Goal: Task Accomplishment & Management: Manage account settings

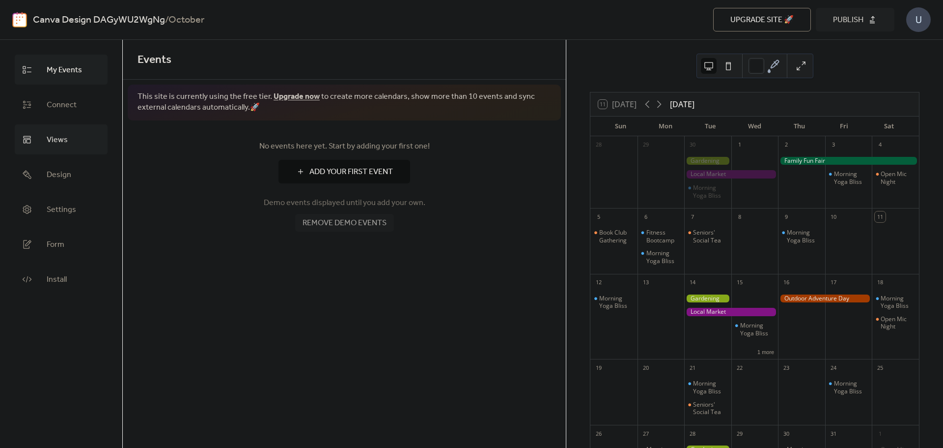
click at [51, 134] on span "Views" at bounding box center [57, 139] width 21 height 15
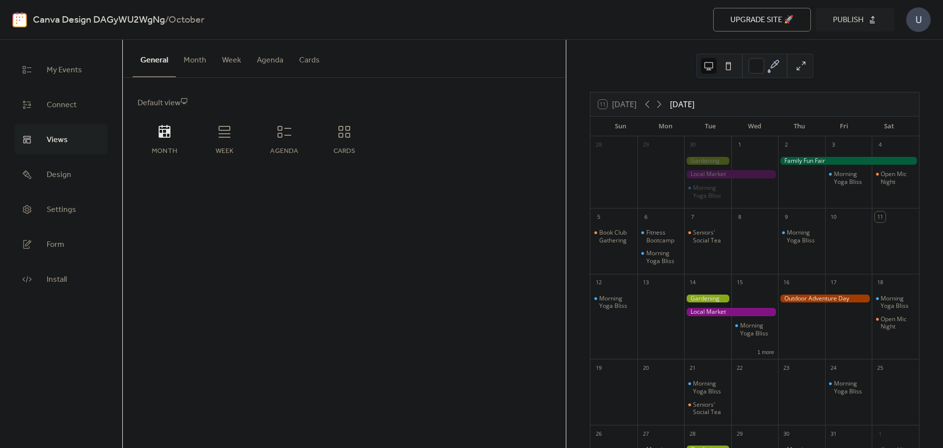
click at [192, 64] on button "Month" at bounding box center [195, 58] width 38 height 36
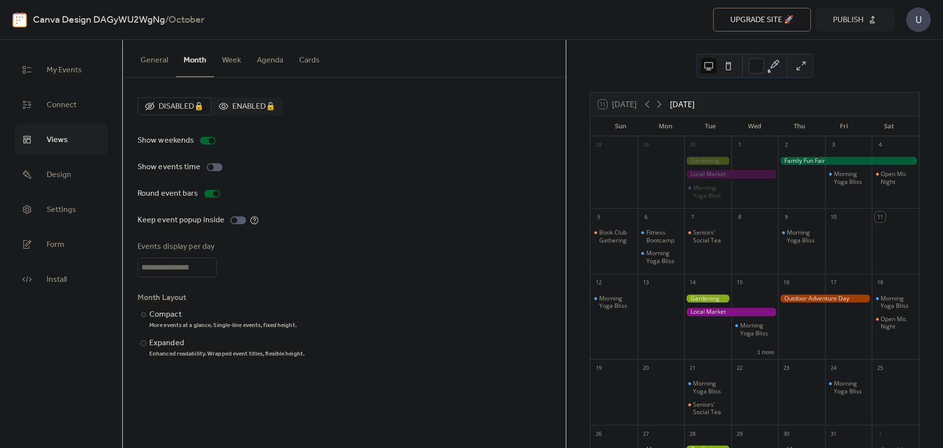
click at [149, 314] on div "Compact" at bounding box center [221, 315] width 145 height 12
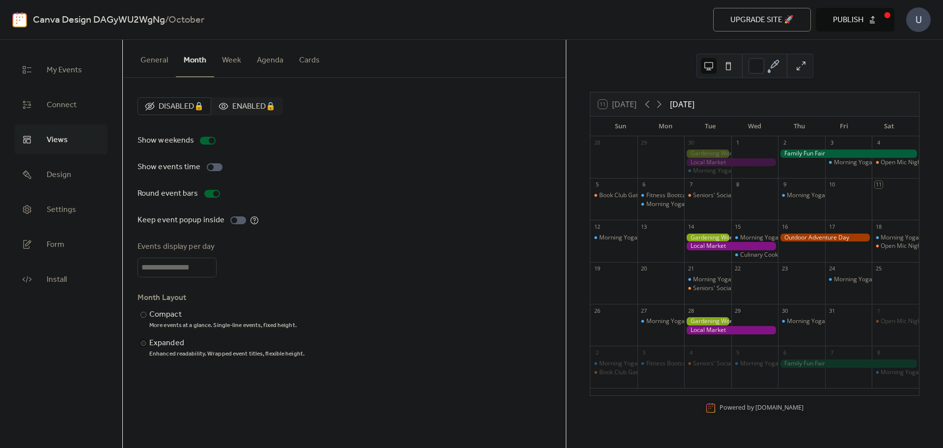
click at [155, 351] on div "Enhanced readability. Wrapped event titles, flexible height." at bounding box center [226, 354] width 155 height 8
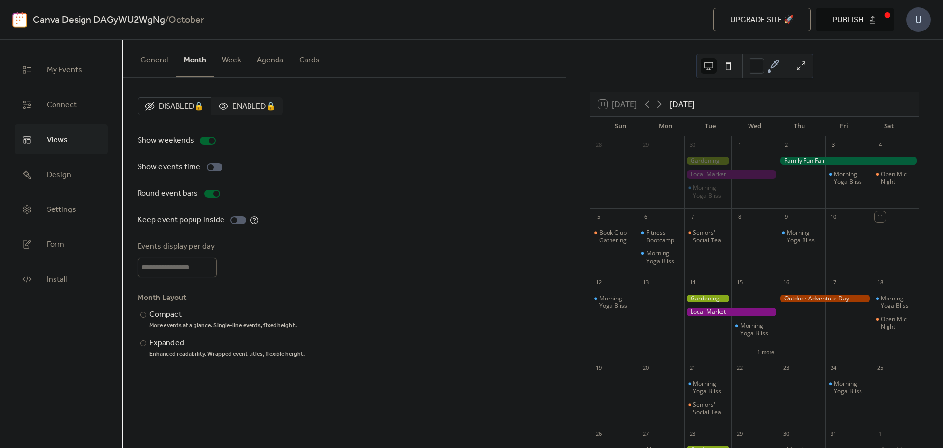
click at [208, 264] on input "*" at bounding box center [177, 267] width 79 height 20
type input "*"
click at [208, 264] on input "*" at bounding box center [177, 267] width 79 height 20
click at [320, 263] on div "Events display per day *" at bounding box center [345, 259] width 414 height 36
click at [230, 55] on button "Week" at bounding box center [231, 58] width 35 height 36
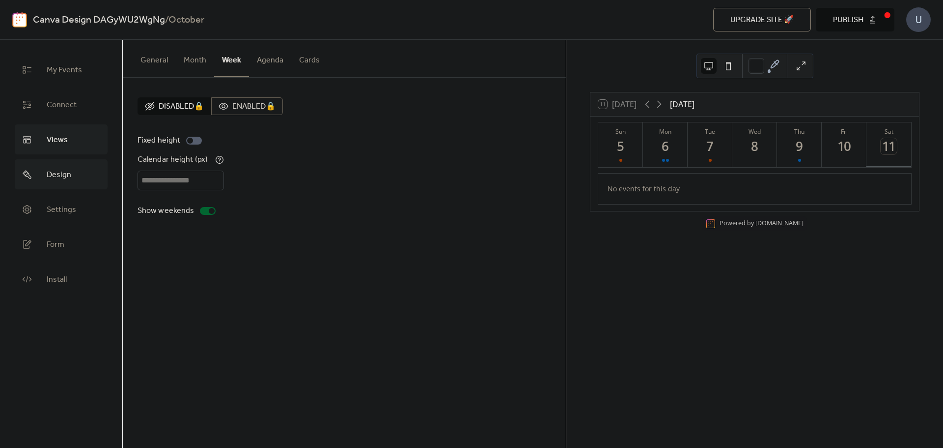
click at [57, 169] on span "Design" at bounding box center [59, 174] width 25 height 15
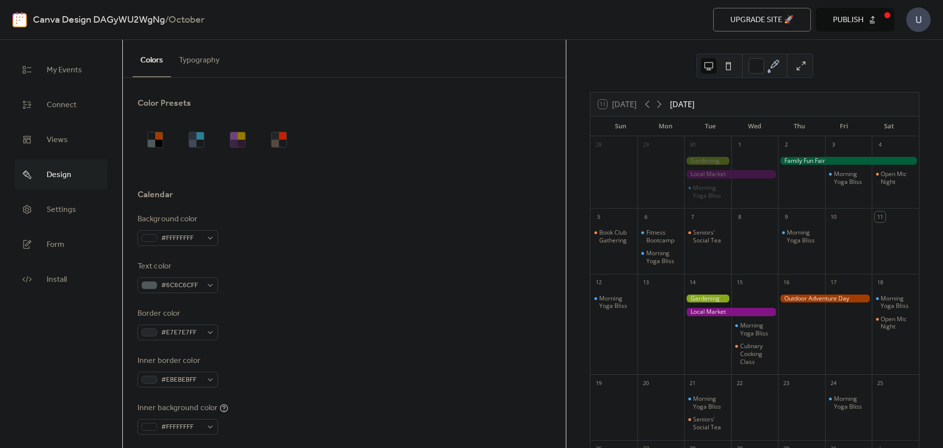
click at [207, 61] on button "Typography" at bounding box center [199, 58] width 57 height 36
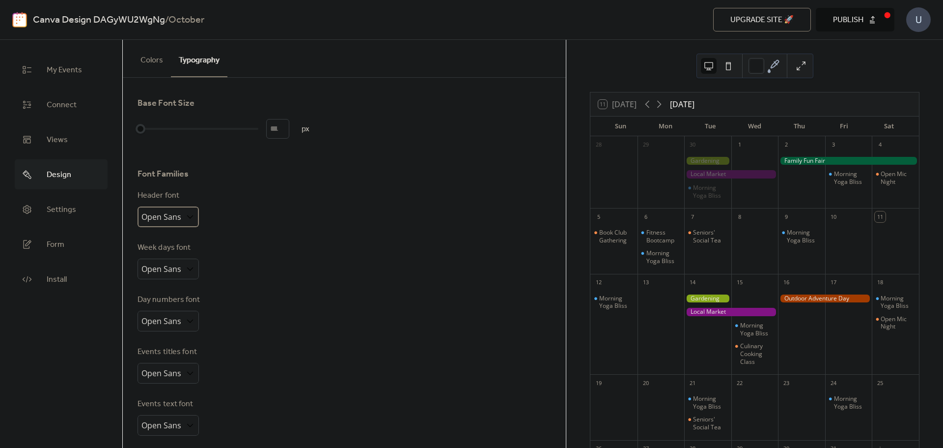
click at [170, 212] on span "Open Sans" at bounding box center [162, 216] width 40 height 11
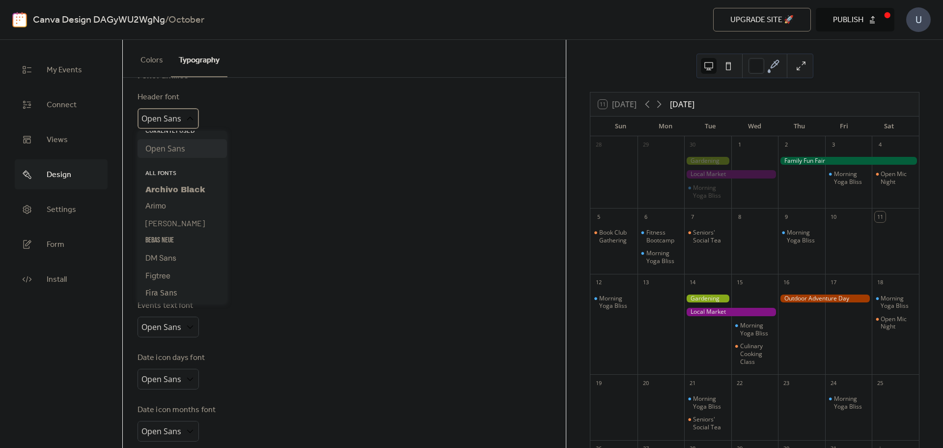
scroll to position [8, 0]
click at [171, 113] on span "Open Sans" at bounding box center [162, 118] width 40 height 11
click at [164, 119] on span "Open Sans" at bounding box center [162, 118] width 40 height 11
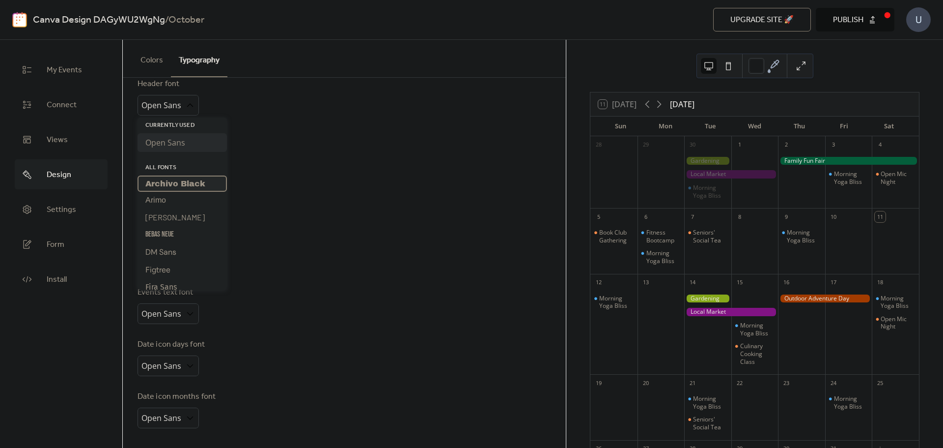
click at [200, 188] on span "Archivo Black" at bounding box center [175, 183] width 60 height 8
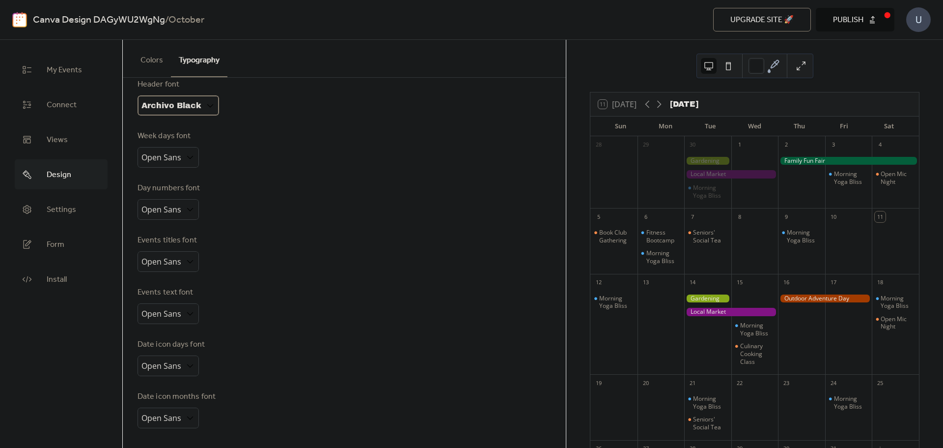
click at [216, 107] on div "Archivo Black" at bounding box center [179, 105] width 82 height 20
click at [185, 179] on div "Libre Baskerville" at bounding box center [182, 171] width 89 height 18
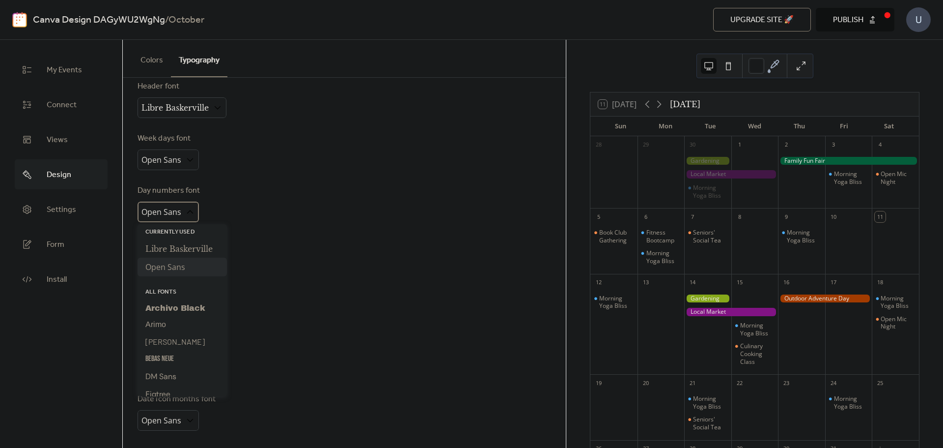
click at [169, 207] on span "Open Sans" at bounding box center [162, 211] width 40 height 11
click at [155, 314] on div "Archivo Black" at bounding box center [182, 308] width 89 height 16
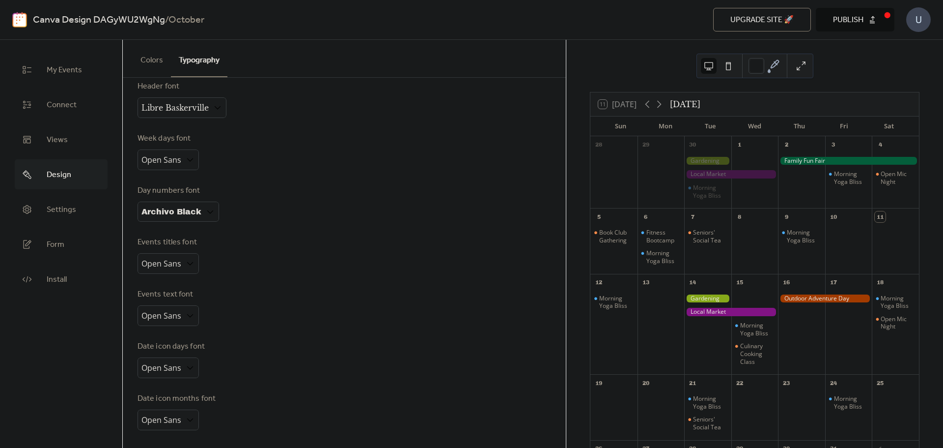
click at [729, 72] on button at bounding box center [729, 66] width 16 height 16
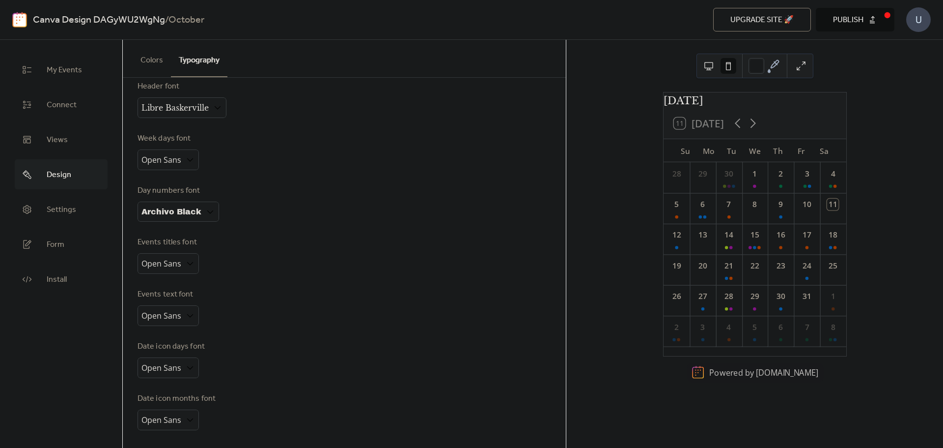
click at [706, 63] on button at bounding box center [709, 66] width 16 height 16
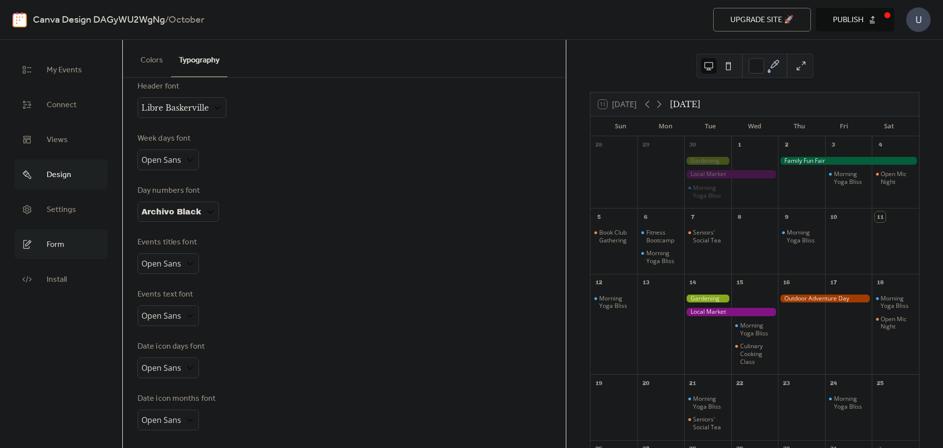
click at [65, 248] on link "Form" at bounding box center [61, 244] width 93 height 30
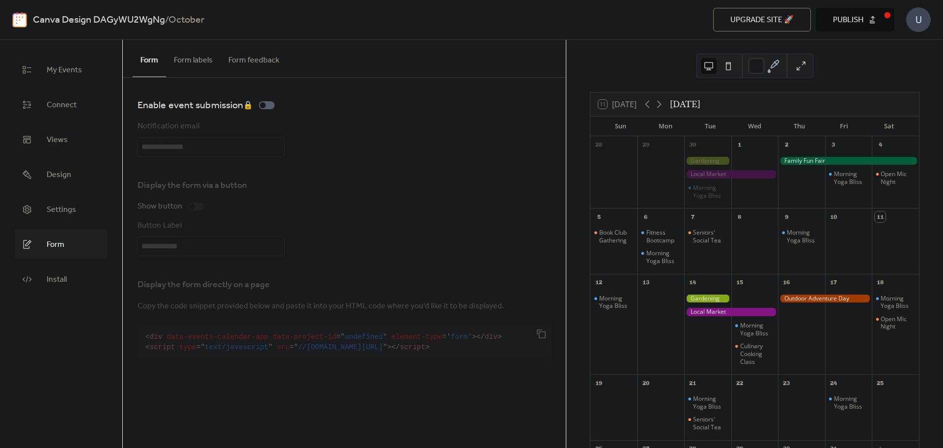
click at [53, 224] on ul "My Events Connect Views Design Settings Form Install" at bounding box center [61, 174] width 93 height 239
click at [62, 217] on link "Settings" at bounding box center [61, 209] width 93 height 30
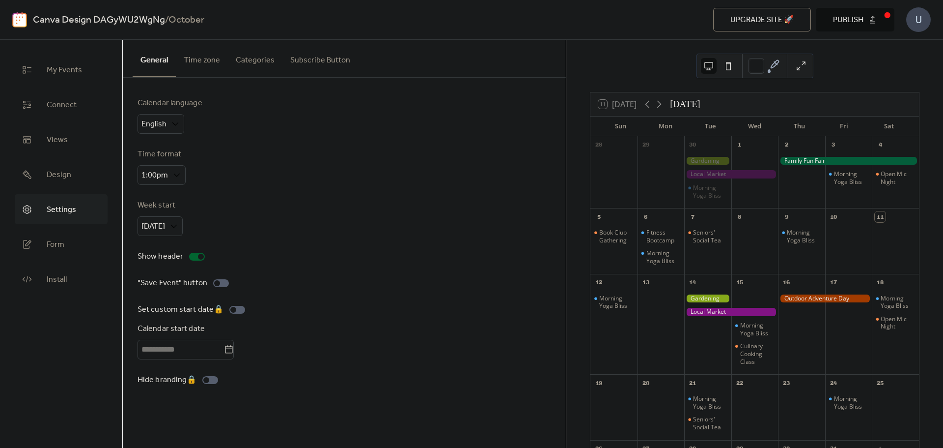
click at [324, 310] on div "Set custom start date 🔒 Calendar start date" at bounding box center [345, 332] width 414 height 56
click at [62, 129] on link "Views" at bounding box center [61, 139] width 93 height 30
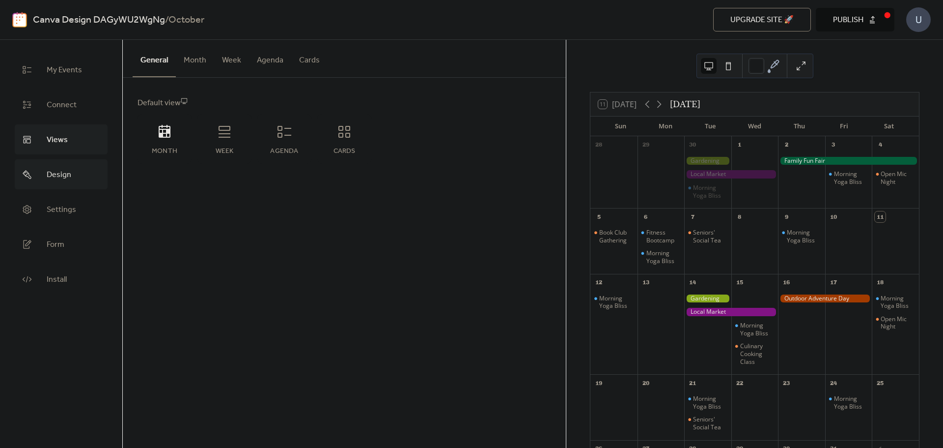
click at [44, 178] on link "Design" at bounding box center [61, 174] width 93 height 30
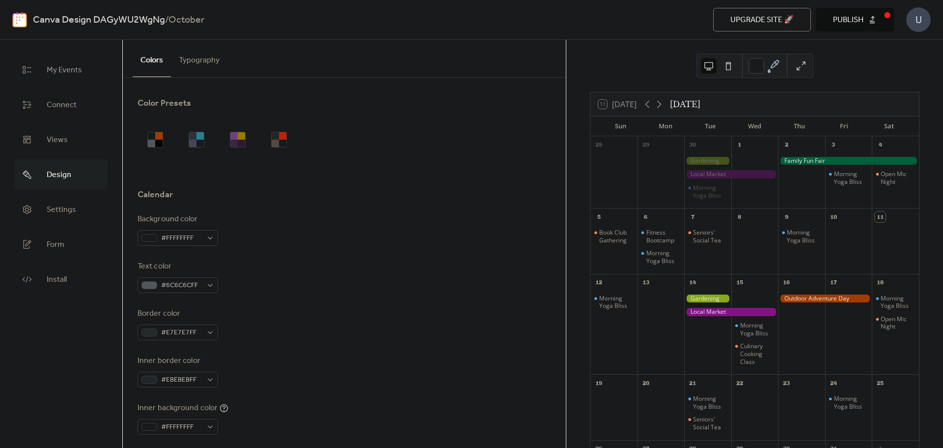
click at [307, 349] on div "Background color #FFFFFFFF Text color #6C6C6CFF Border color #E7E7E7FF Inner bo…" at bounding box center [345, 347] width 414 height 268
